Goal: Information Seeking & Learning: Learn about a topic

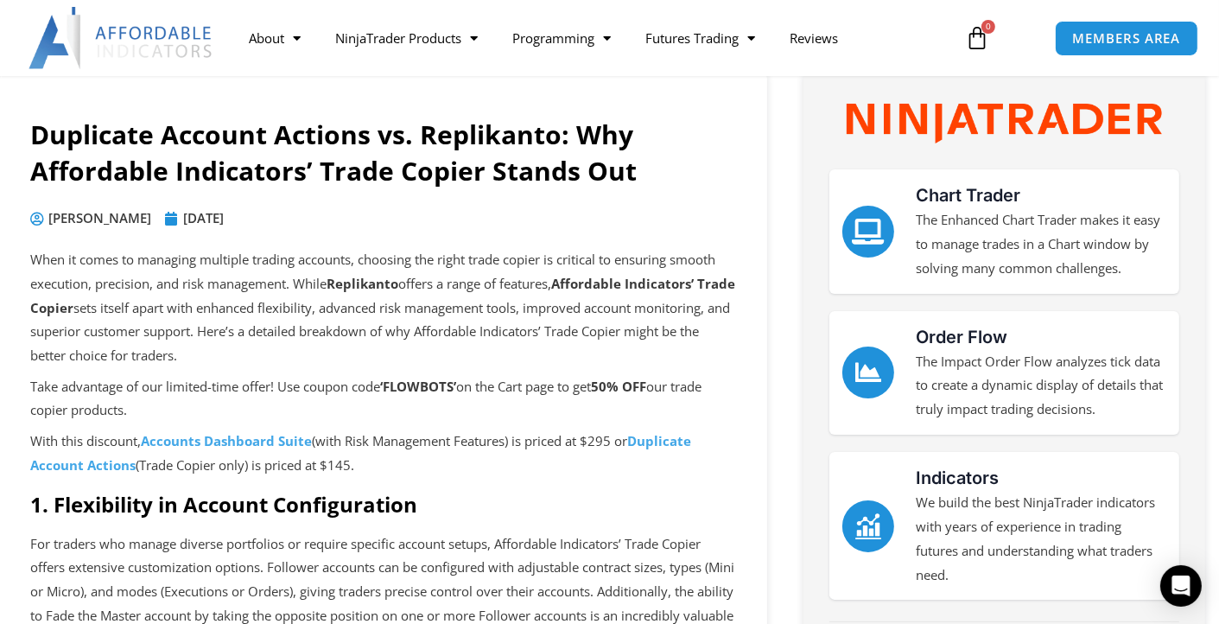
scroll to position [127, 0]
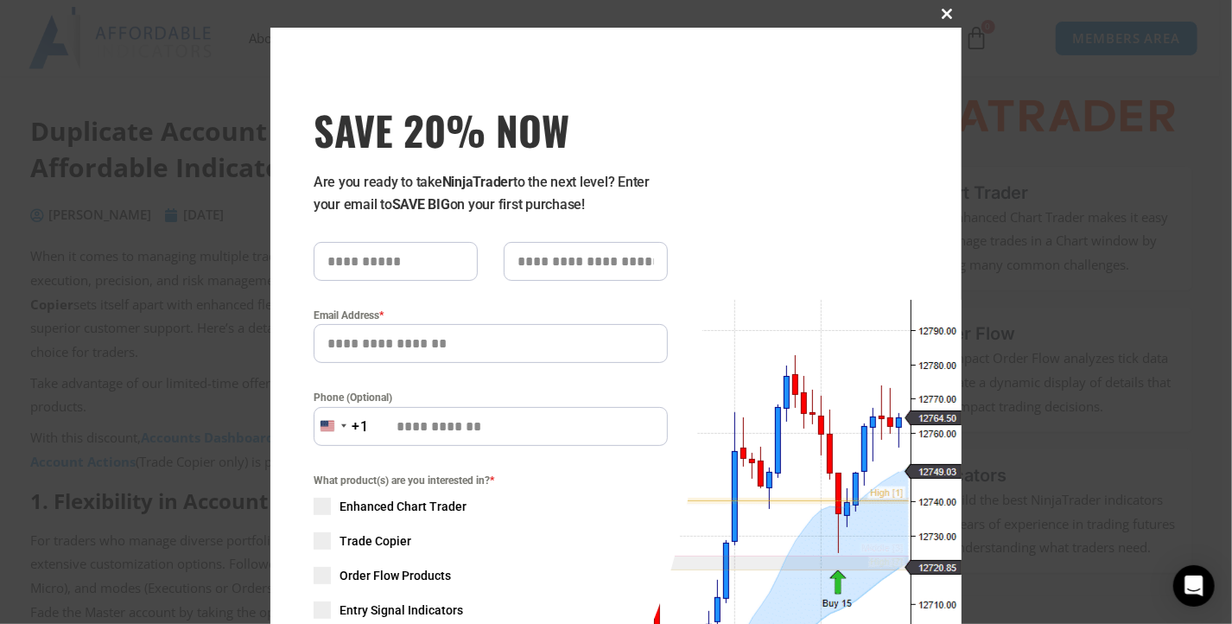
click at [940, 11] on span "SAVE 20% NOW popup" at bounding box center [948, 14] width 28 height 10
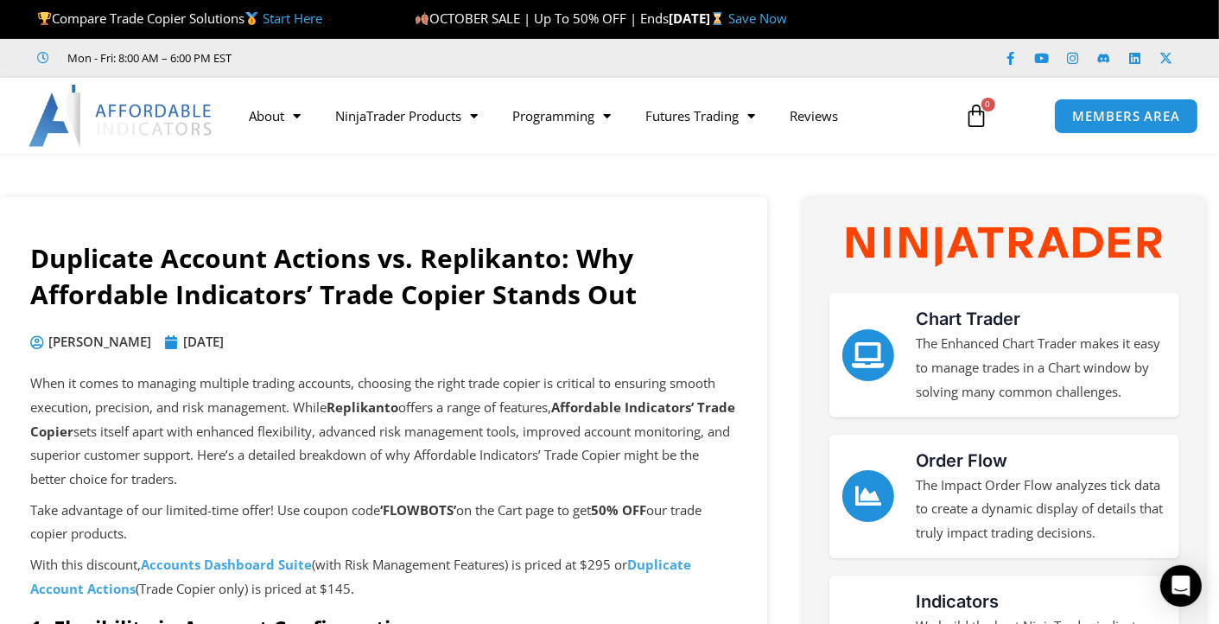
scroll to position [0, 0]
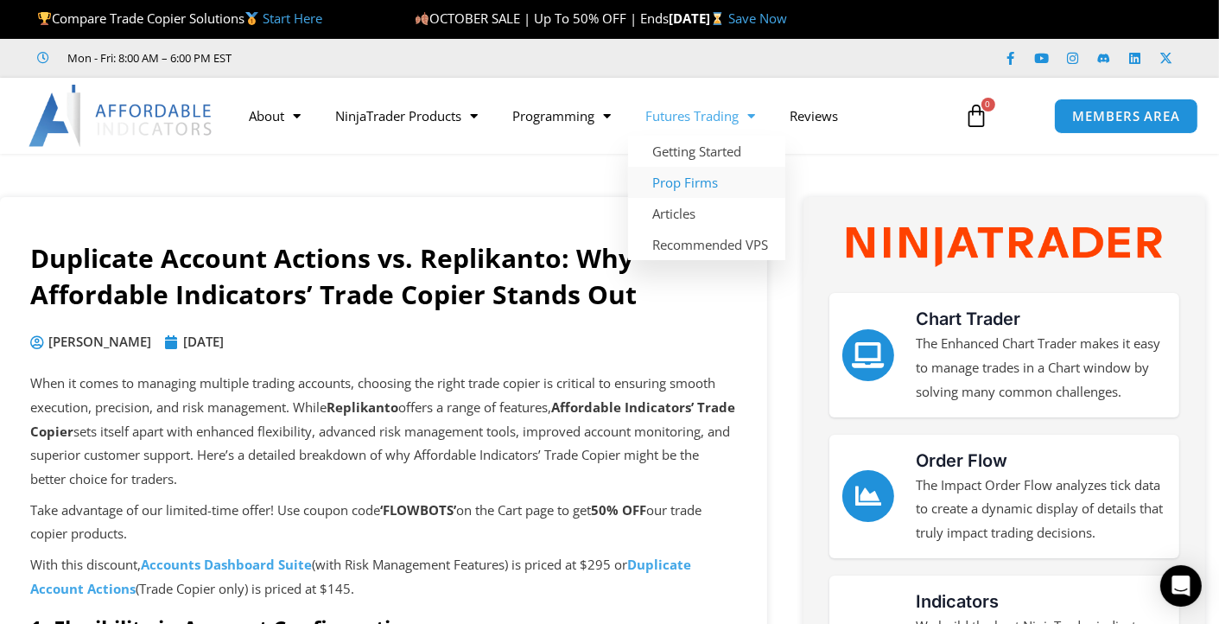
click at [695, 193] on link "Prop Firms" at bounding box center [706, 182] width 157 height 31
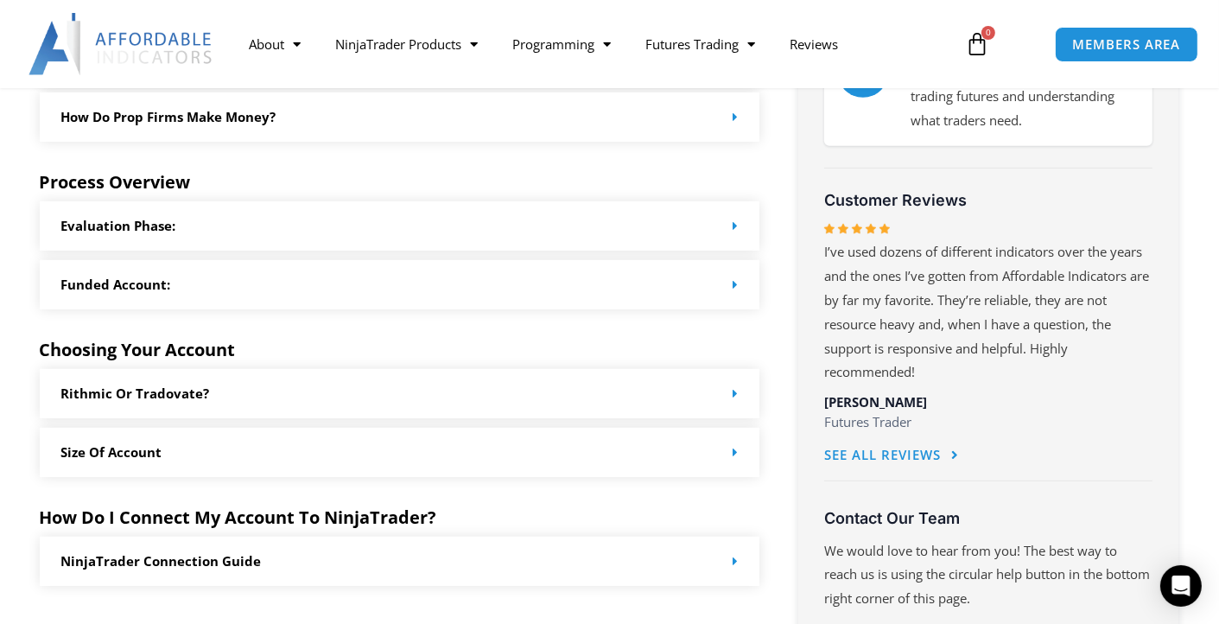
scroll to position [784, 0]
click at [529, 398] on div "Rithmic or Tradovate?" at bounding box center [400, 393] width 720 height 49
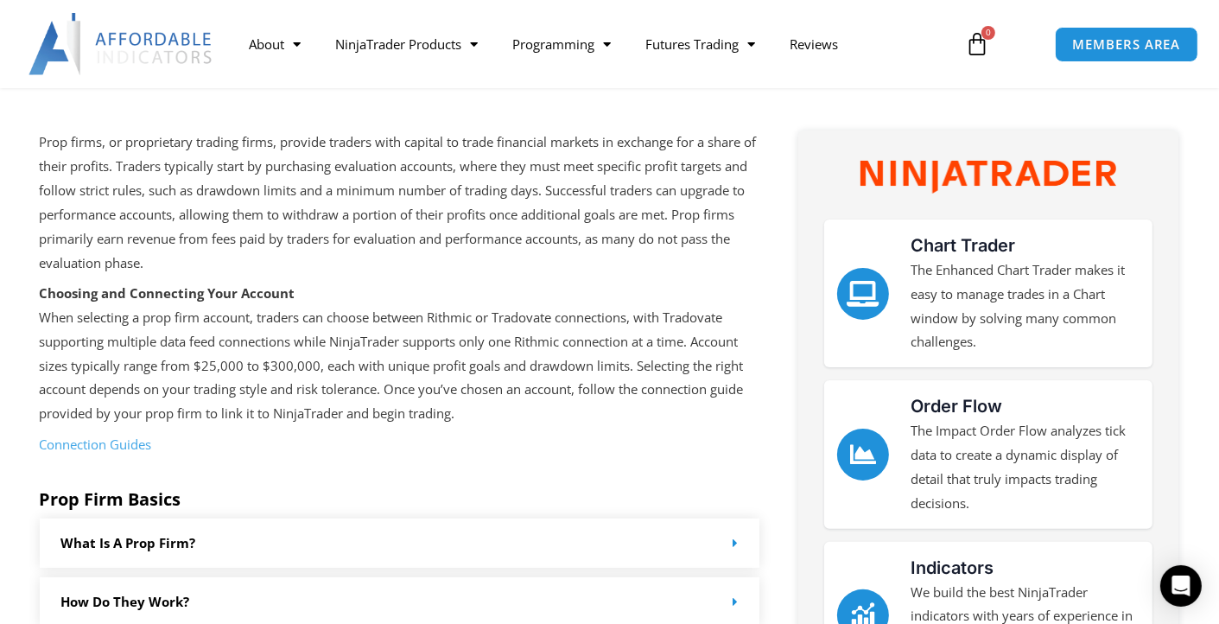
scroll to position [207, 0]
